Goal: Information Seeking & Learning: Learn about a topic

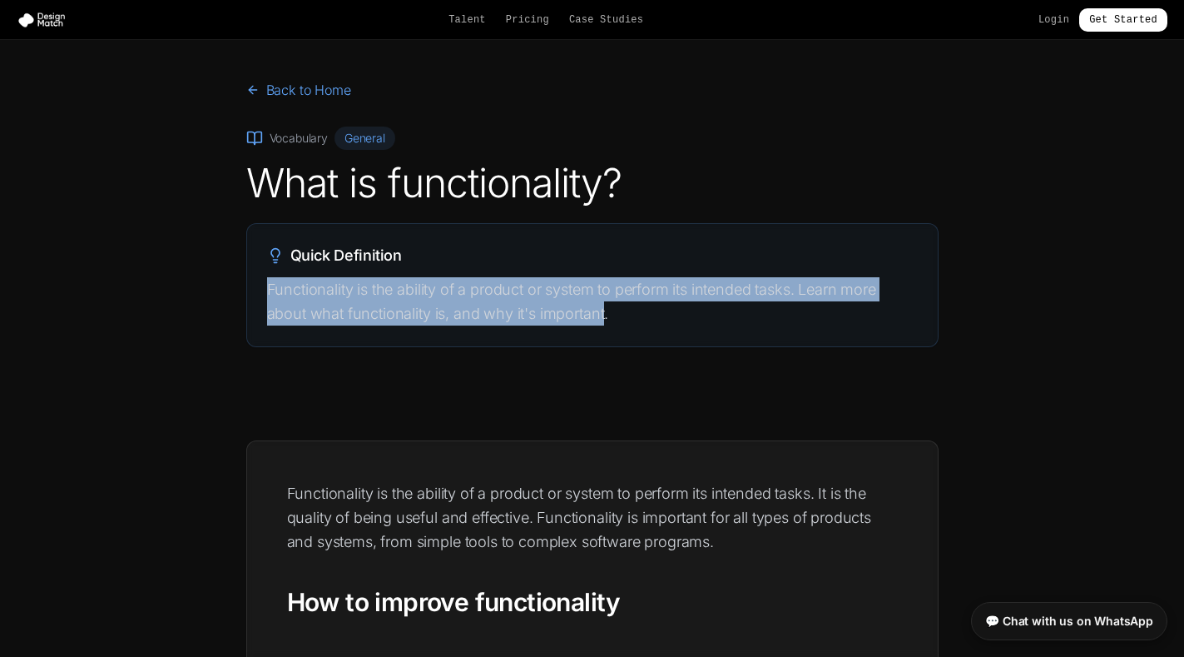
drag, startPoint x: 268, startPoint y: 287, endPoint x: 607, endPoint y: 309, distance: 339.4
click at [607, 309] on p "Functionality is the ability of a product or system to perform its intended tas…" at bounding box center [592, 301] width 651 height 49
copy p "Functionality is the ability of a product or system to perform its intended tas…"
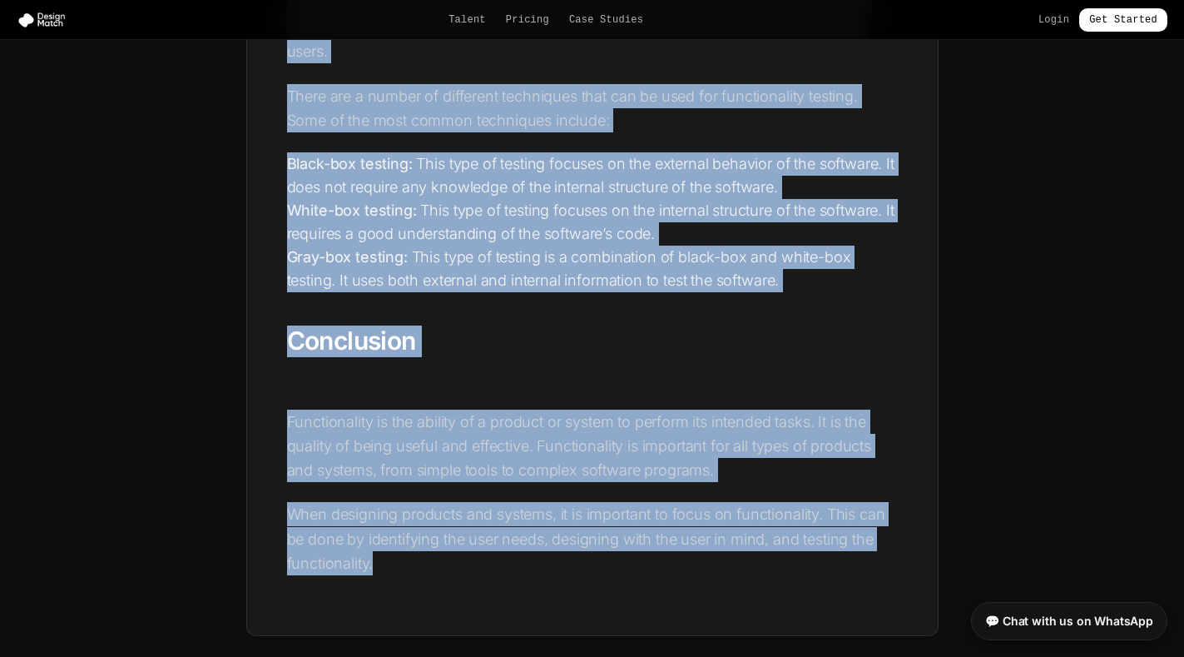
scroll to position [2667, 0]
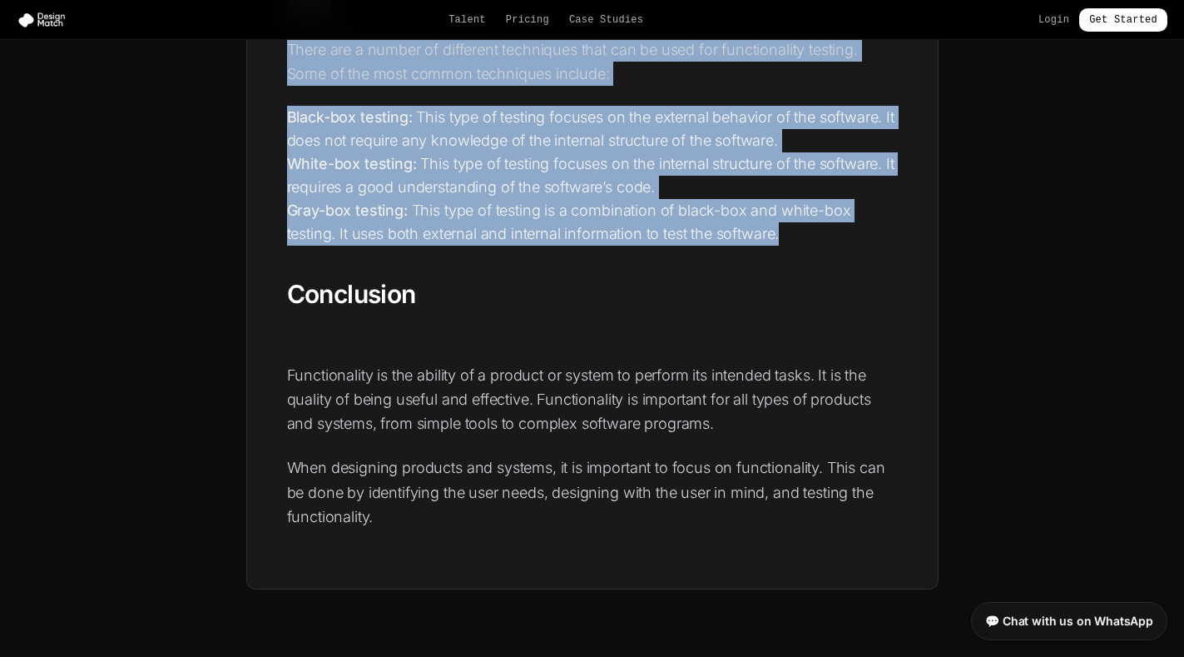
drag, startPoint x: 287, startPoint y: 493, endPoint x: 780, endPoint y: 241, distance: 553.5
copy div "Loremipsumdol si ame consect ad e seddoei te incidi ut laboree dol magnaali eni…"
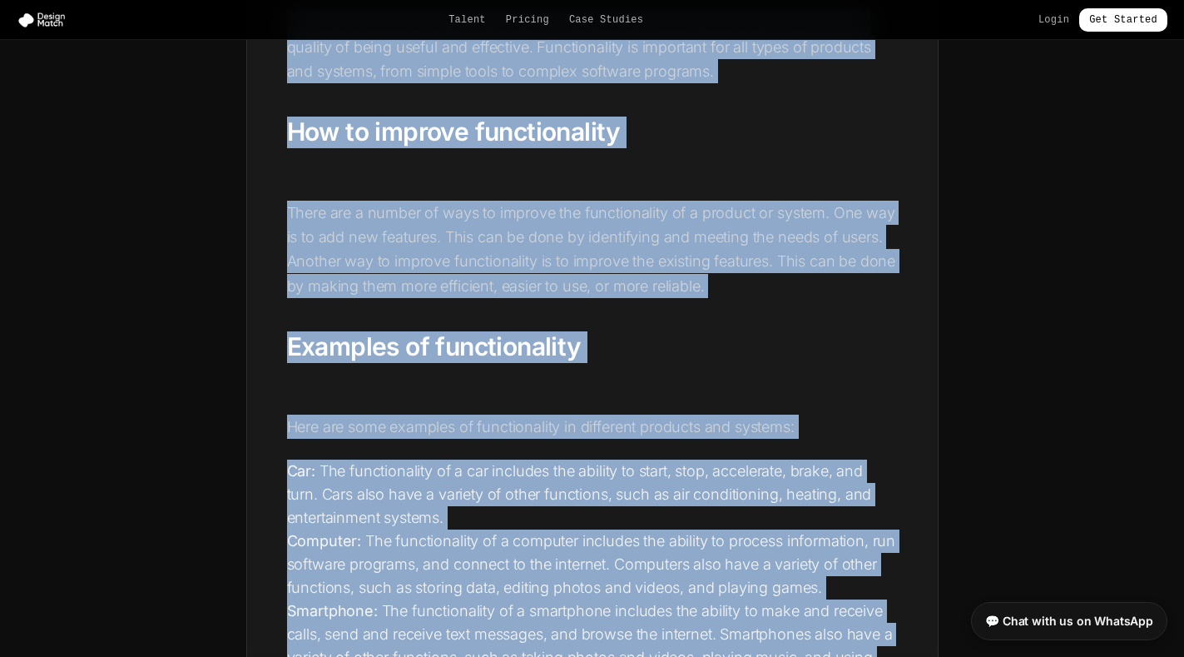
scroll to position [68, 0]
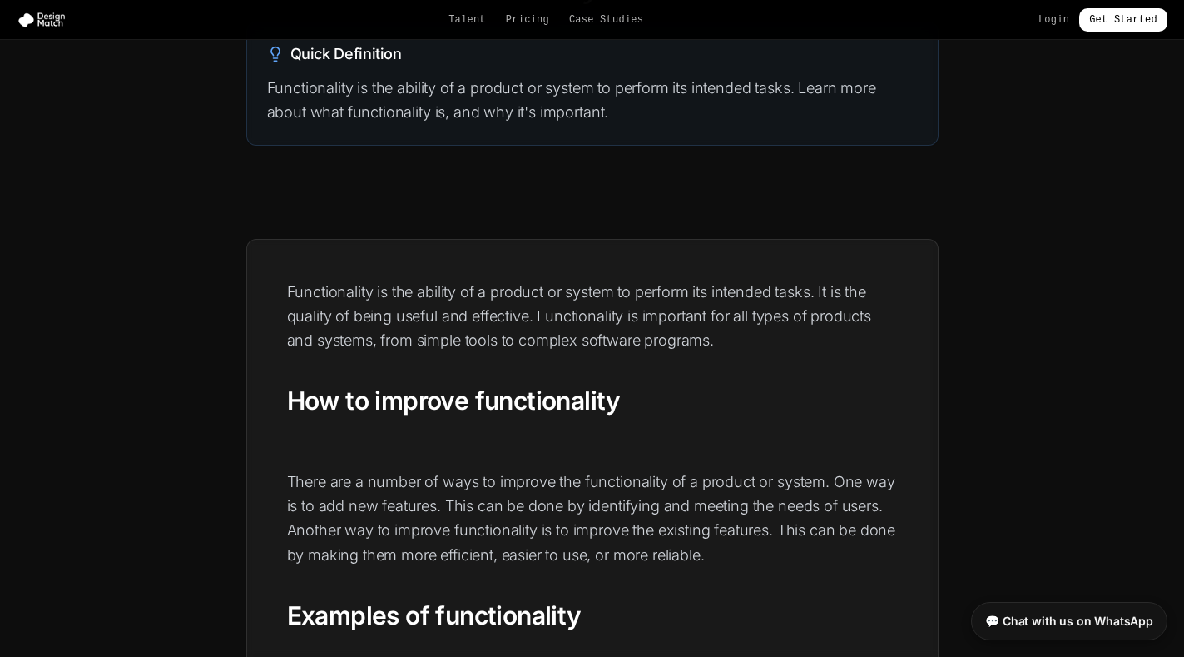
scroll to position [368, 0]
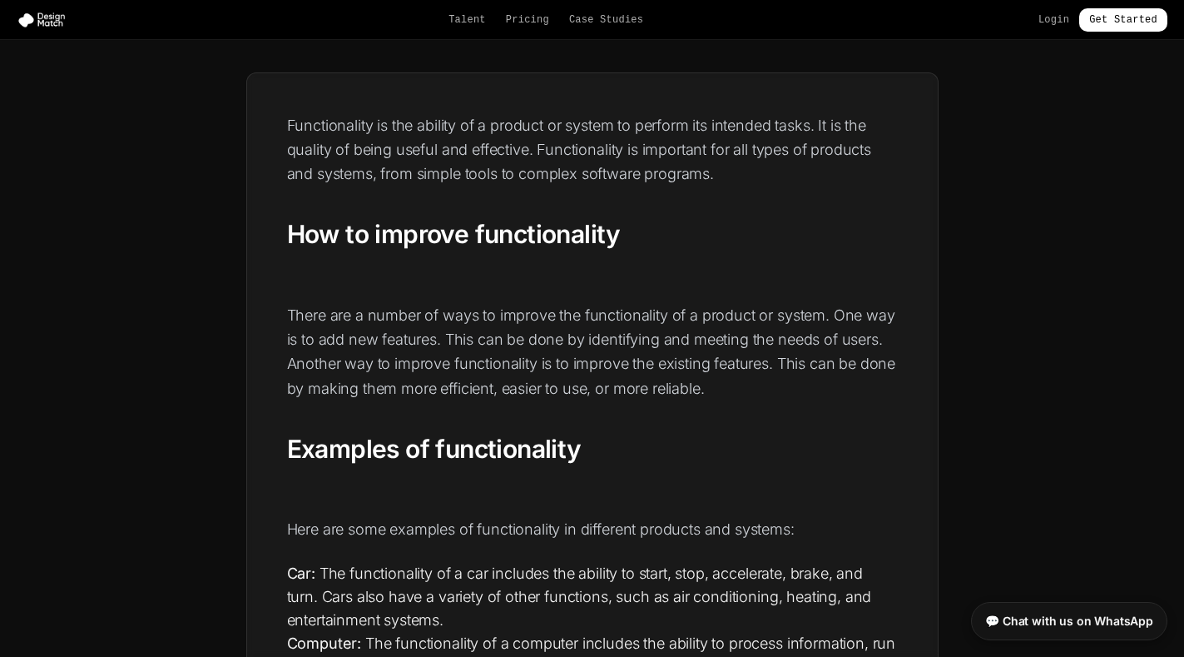
click at [289, 228] on h2 "How to improve functionality" at bounding box center [592, 235] width 611 height 32
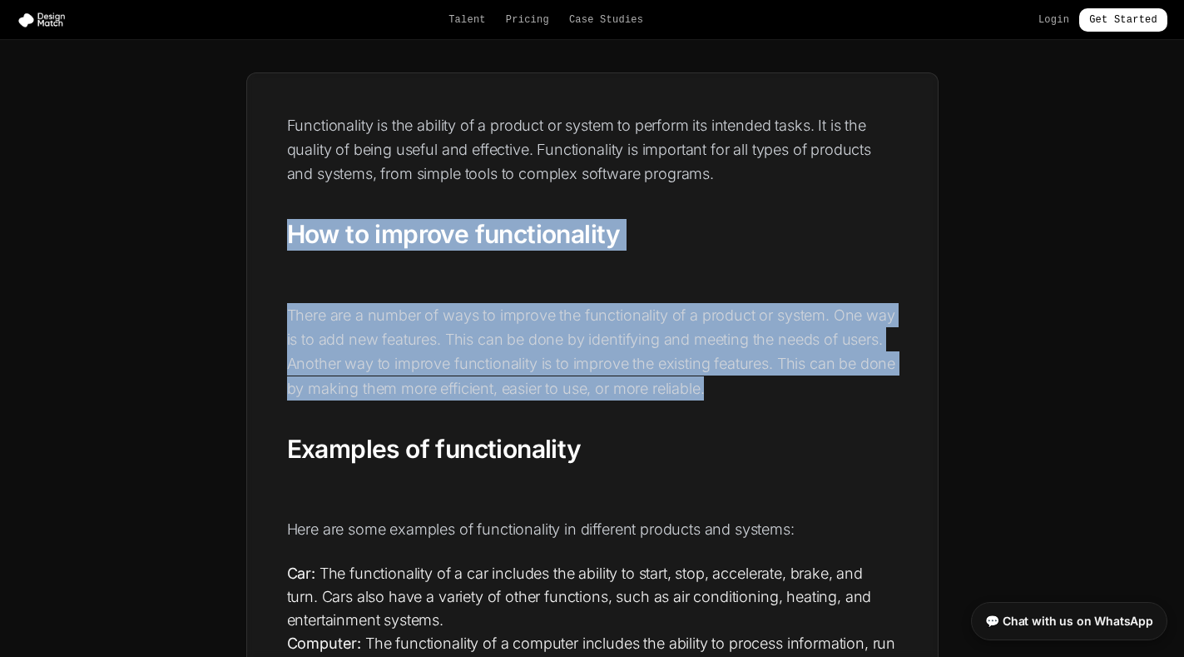
drag, startPoint x: 289, startPoint y: 228, endPoint x: 715, endPoint y: 383, distance: 453.3
copy div "How to improve functionality There are a number of ways to improve the function…"
click at [336, 517] on p "Here are some examples of functionality in different products and systems:" at bounding box center [592, 529] width 611 height 24
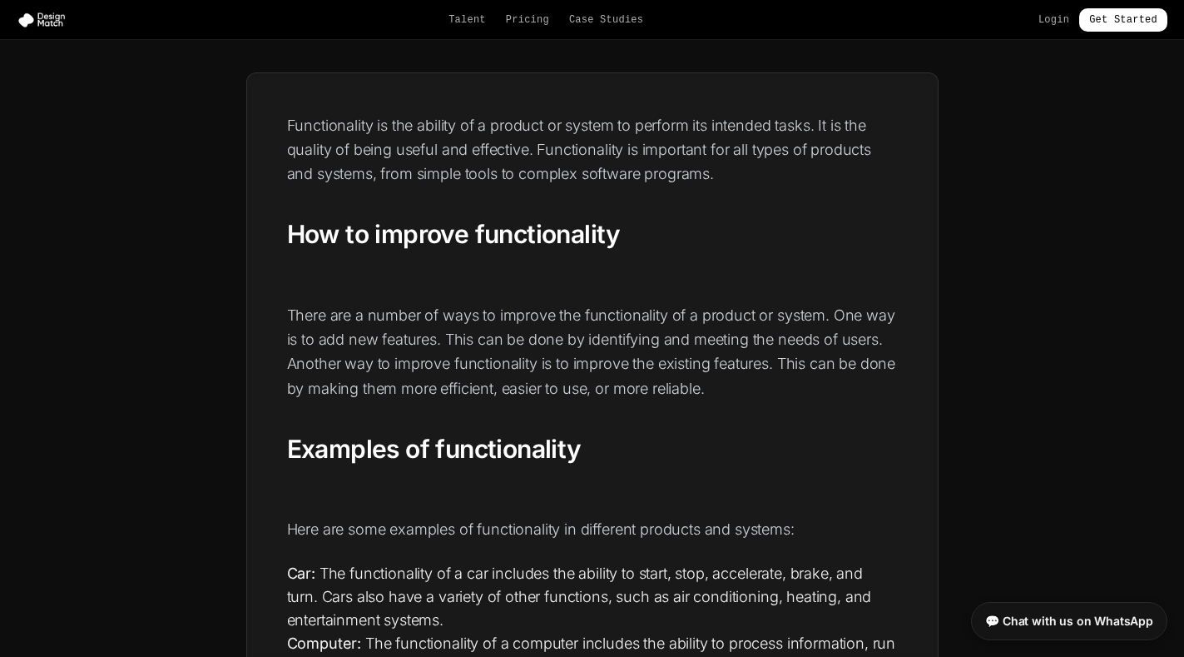
click at [287, 445] on h2 "Examples of functionality" at bounding box center [592, 450] width 611 height 32
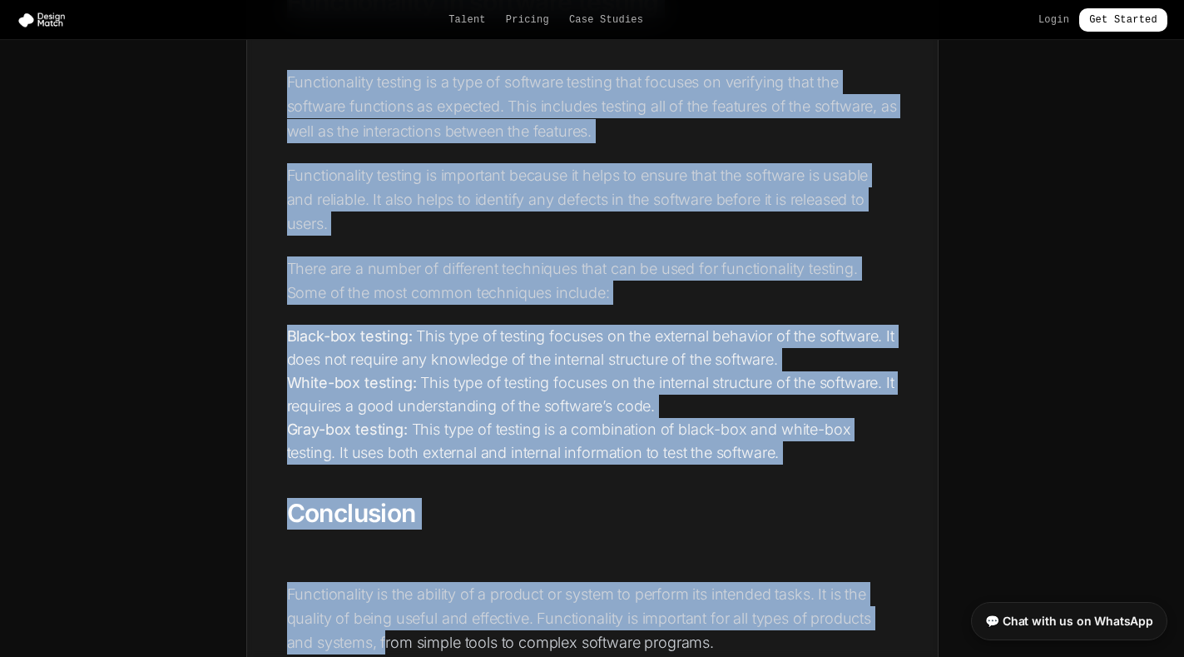
scroll to position [2498, 0]
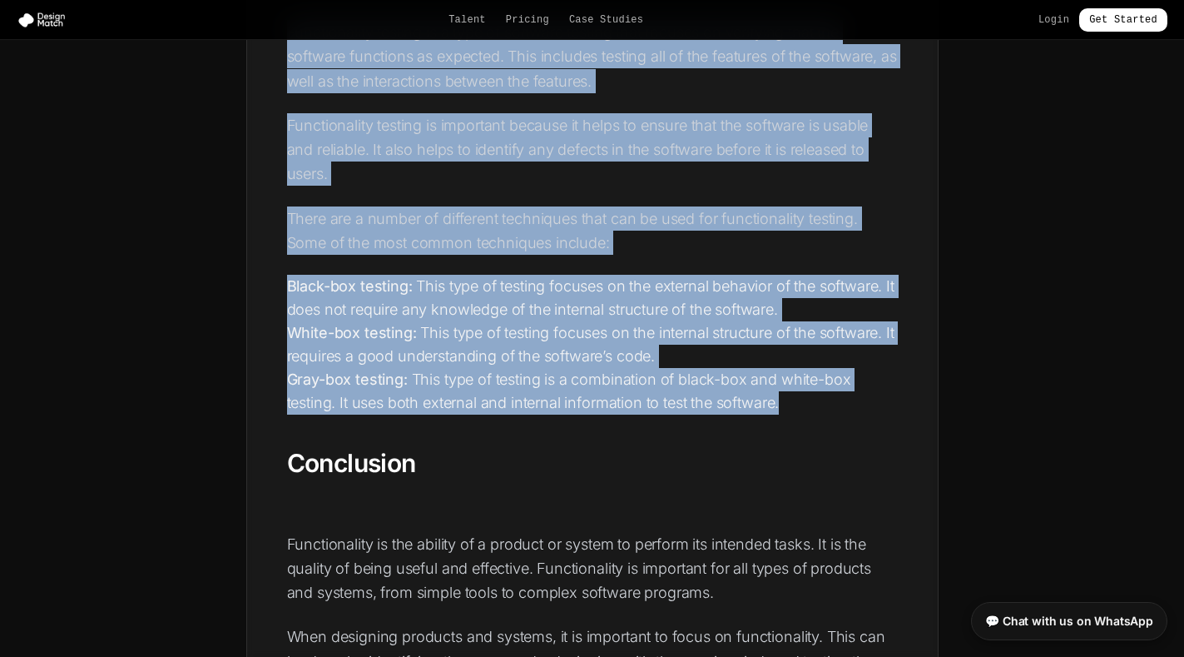
drag, startPoint x: 287, startPoint y: 445, endPoint x: 792, endPoint y: 415, distance: 506.0
copy div "Loremips do sitametconsec Adip eli sedd eiusmodt in utlaboreetdol ma aliquaeni …"
